Goal: Find specific page/section: Find specific page/section

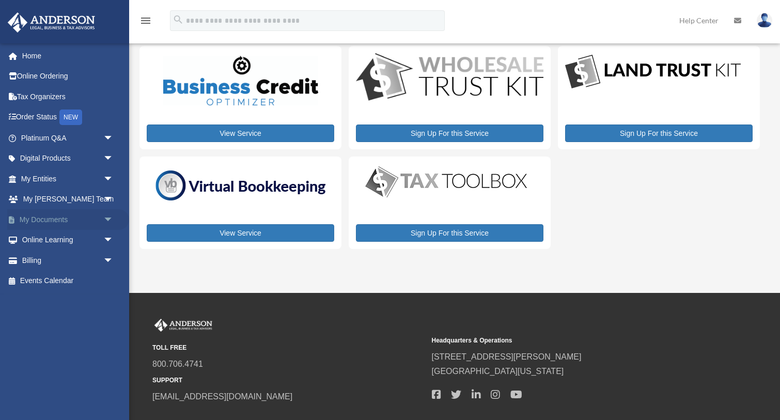
scroll to position [22, 0]
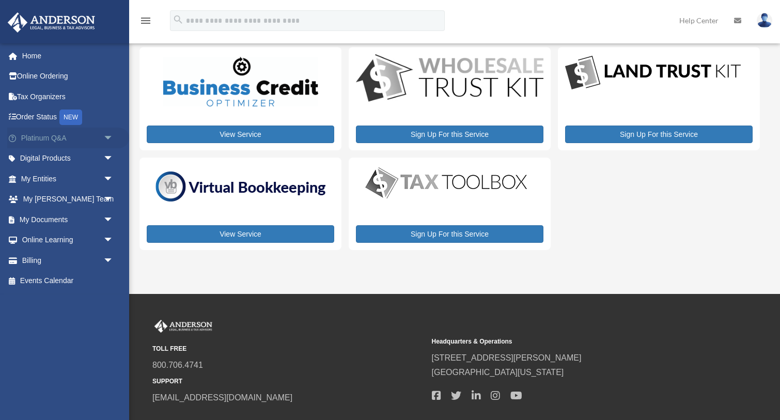
click at [109, 137] on span "arrow_drop_down" at bounding box center [113, 138] width 21 height 21
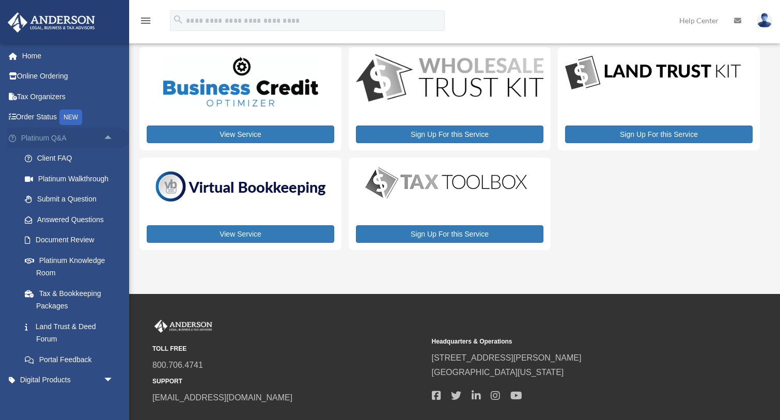
scroll to position [22, 0]
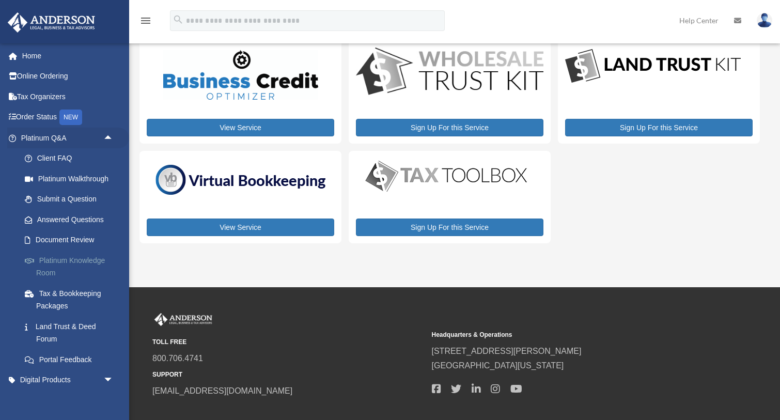
click at [57, 260] on link "Platinum Knowledge Room" at bounding box center [71, 266] width 115 height 33
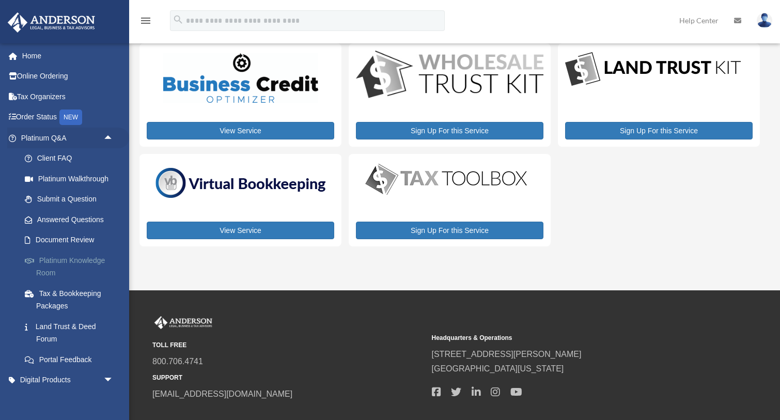
scroll to position [21, 0]
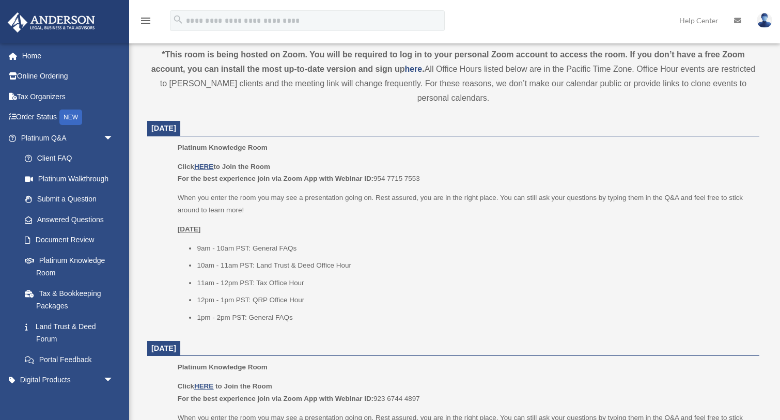
scroll to position [347, 0]
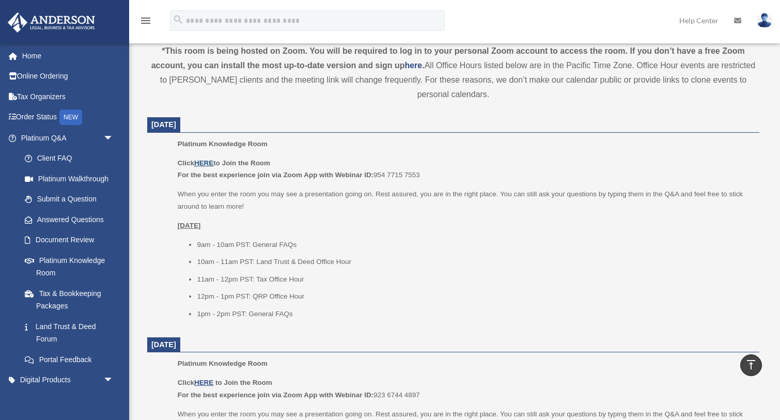
click at [203, 163] on u "HERE" at bounding box center [203, 163] width 19 height 8
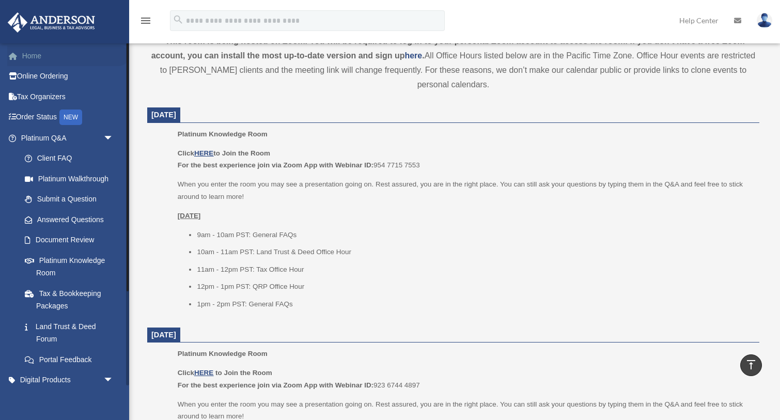
click at [27, 55] on link "Home" at bounding box center [68, 55] width 122 height 21
